Goal: Task Accomplishment & Management: Manage account settings

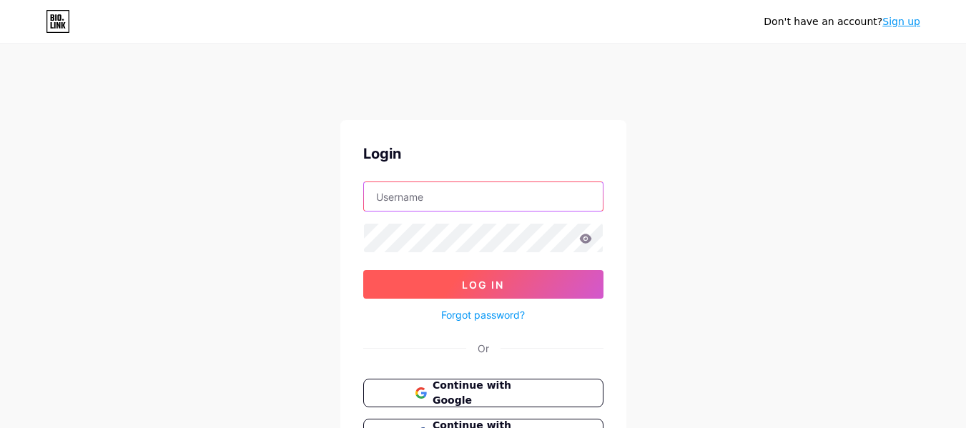
type input "[EMAIL_ADDRESS][DOMAIN_NAME]"
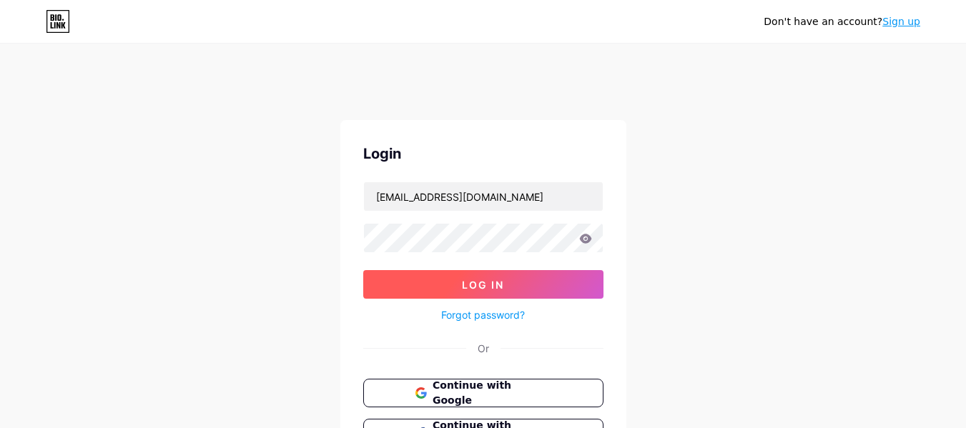
click at [506, 286] on button "Log In" at bounding box center [483, 284] width 240 height 29
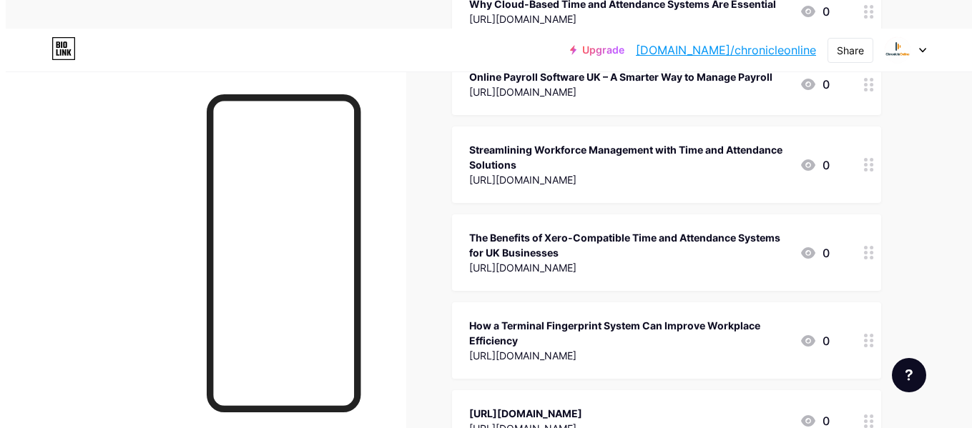
scroll to position [1766, 0]
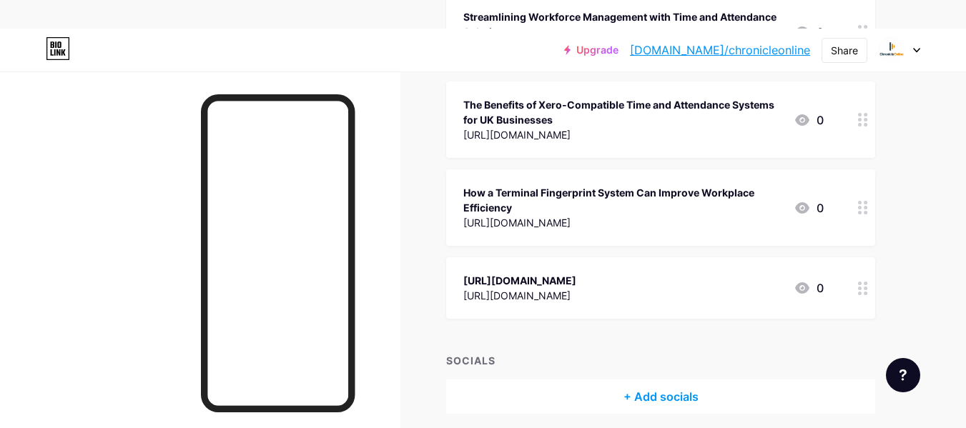
click at [805, 214] on icon at bounding box center [802, 207] width 14 height 11
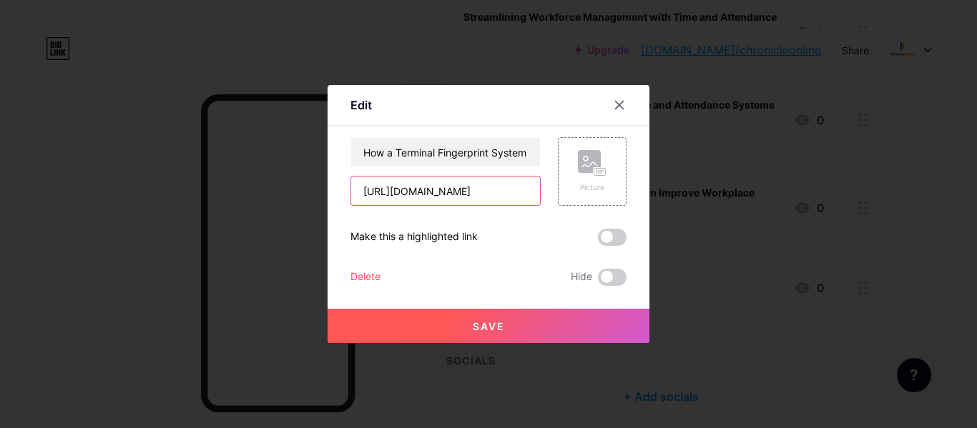
click at [500, 193] on input "[URL][DOMAIN_NAME]" at bounding box center [445, 191] width 189 height 29
paste input "[URL][DOMAIN_NAME]"
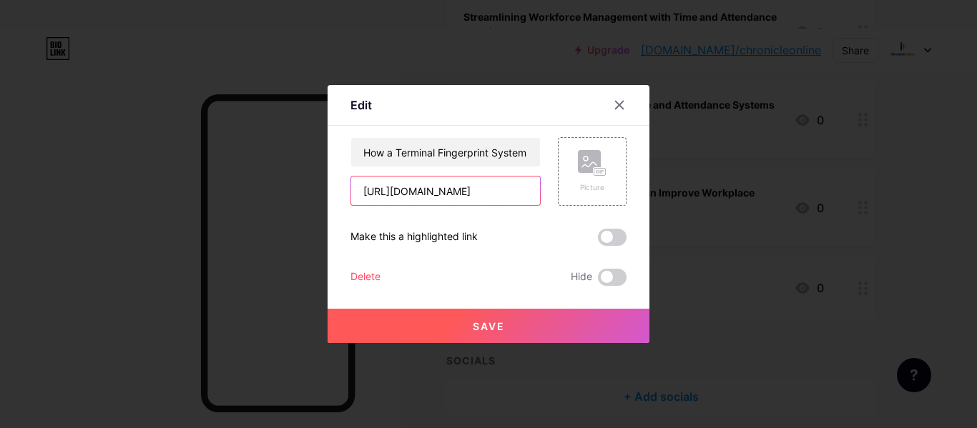
type input "[URL][DOMAIN_NAME]"
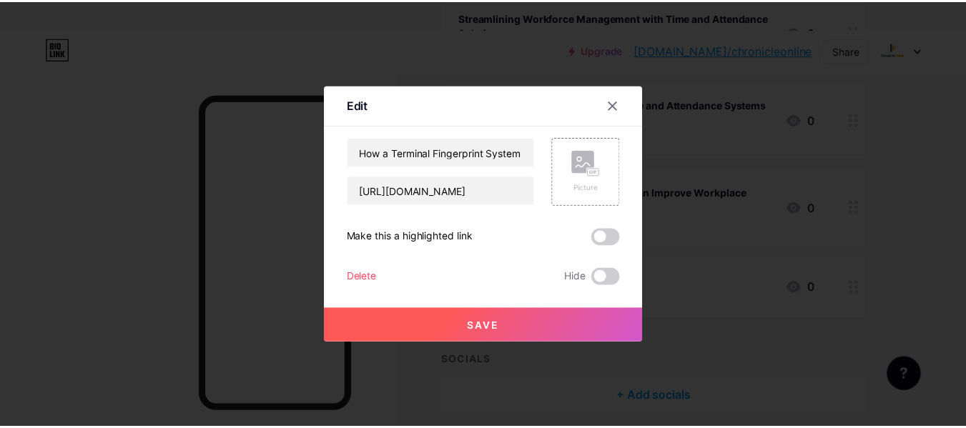
scroll to position [0, 0]
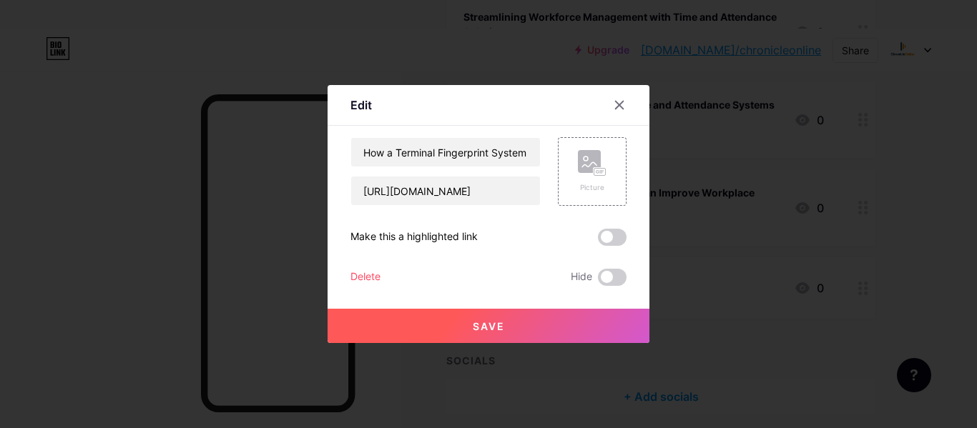
click at [603, 246] on div "How a Terminal Fingerprint System Can Improve Workplace Efficiency [URL][DOMAIN…" at bounding box center [488, 211] width 276 height 149
click at [612, 240] on span at bounding box center [612, 237] width 29 height 17
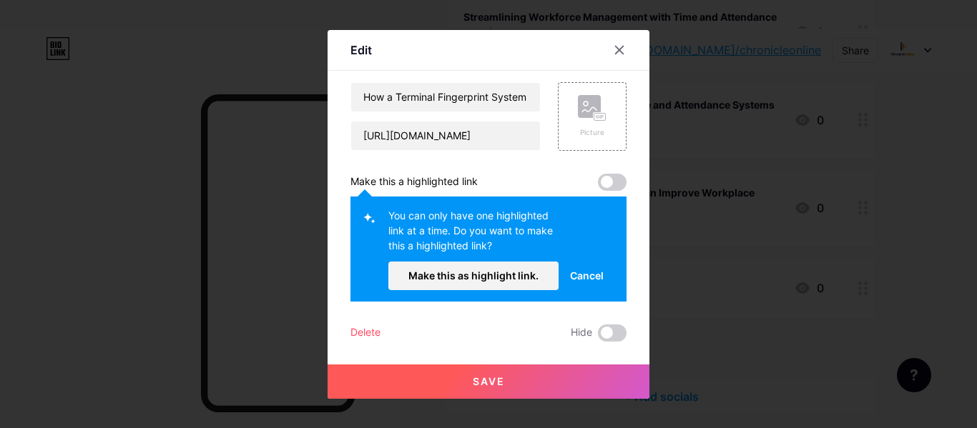
click at [521, 297] on div "You can only have one highlighted link at a time. Do you want to make this a hi…" at bounding box center [488, 249] width 276 height 105
click at [522, 275] on span "Make this as highlight link." at bounding box center [473, 276] width 130 height 12
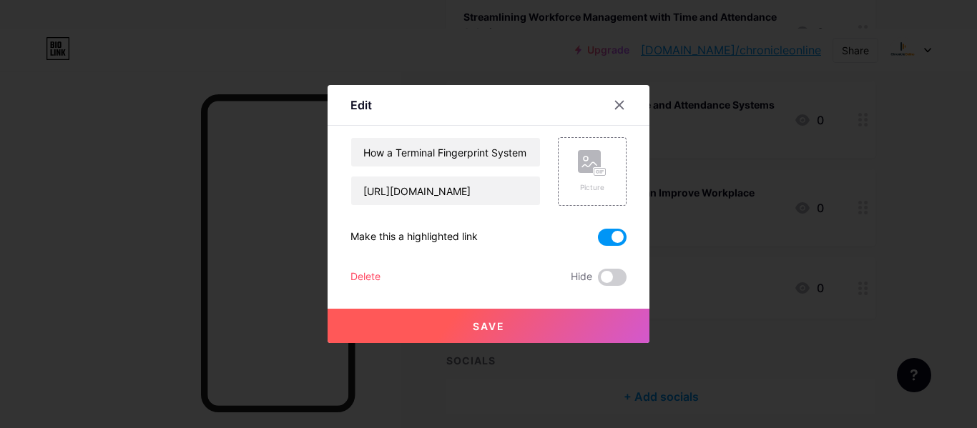
click at [508, 324] on button "Save" at bounding box center [489, 326] width 322 height 34
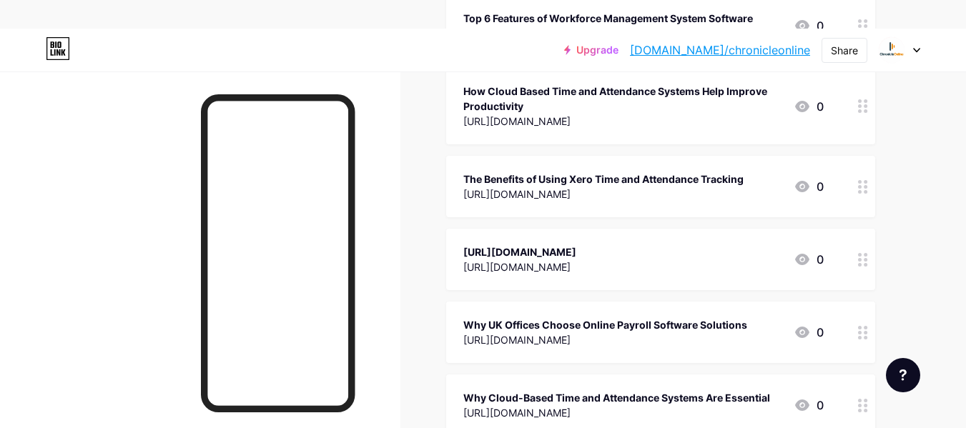
scroll to position [1123, 0]
